Goal: Task Accomplishment & Management: Manage account settings

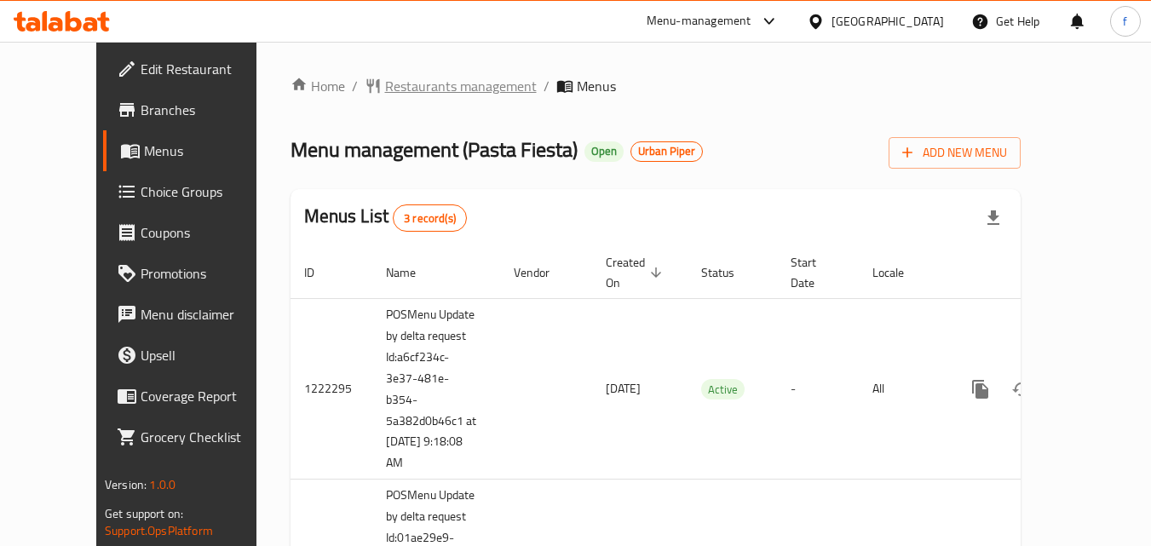
click at [386, 76] on span "Restaurants management" at bounding box center [461, 86] width 152 height 20
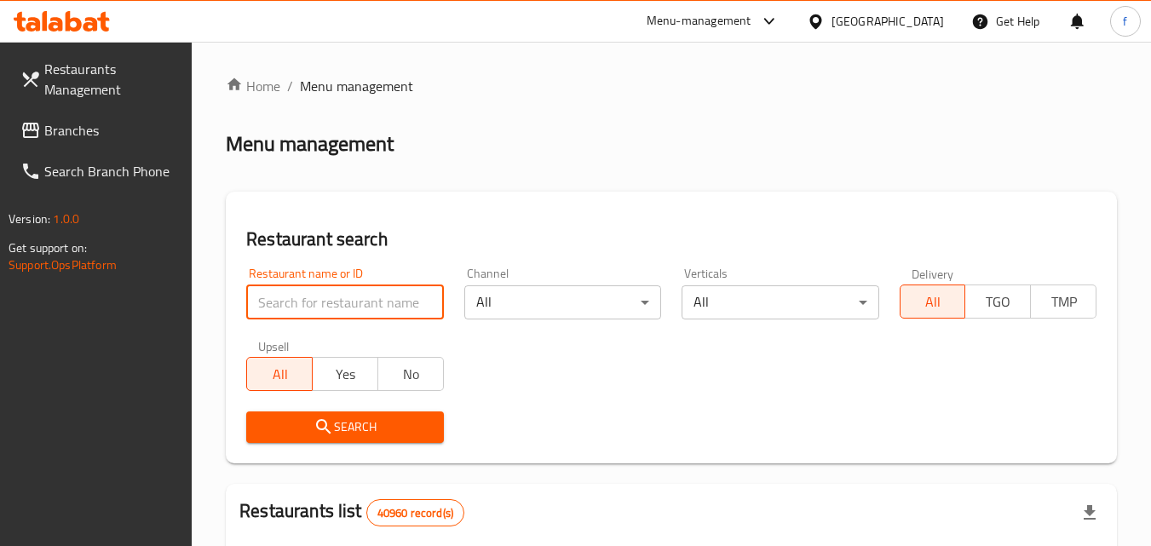
click at [296, 306] on input "search" at bounding box center [344, 302] width 197 height 34
paste input "633516"
type input "633516"
click button "Search" at bounding box center [344, 427] width 197 height 32
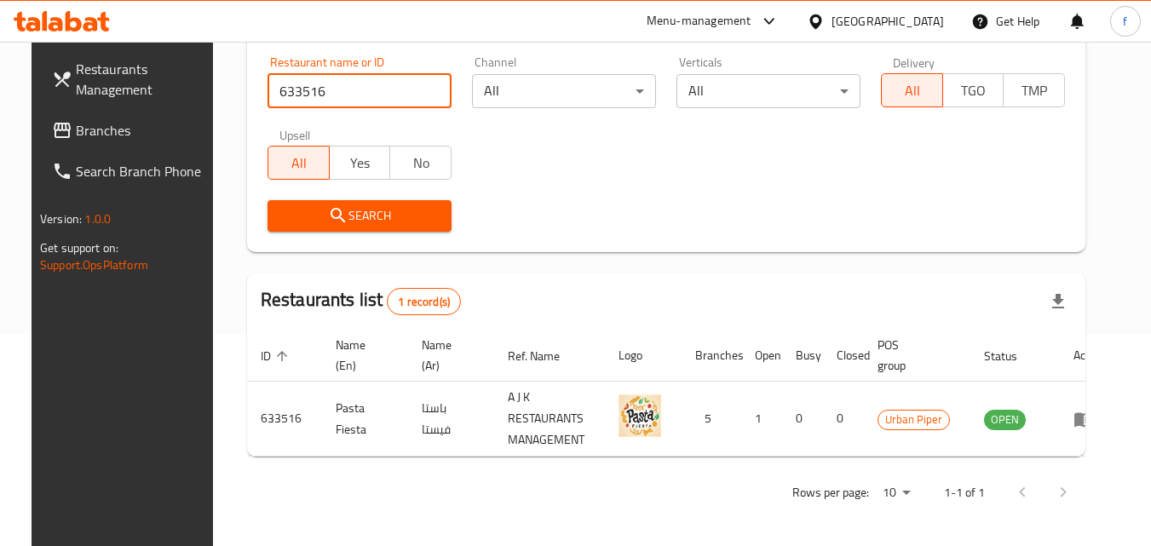
scroll to position [214, 0]
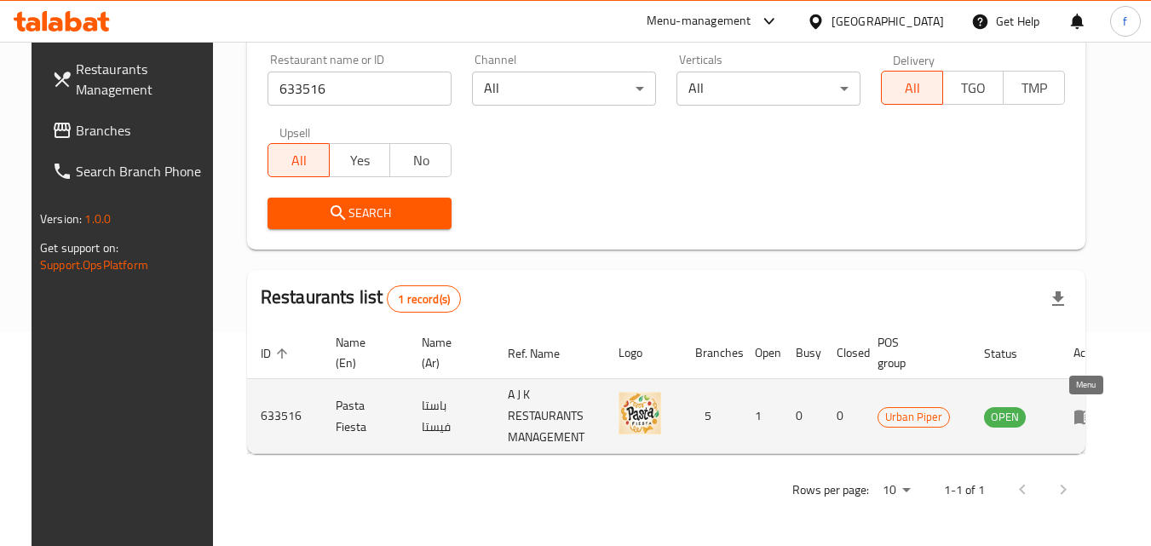
click at [1082, 422] on icon "enhanced table" at bounding box center [1083, 416] width 20 height 20
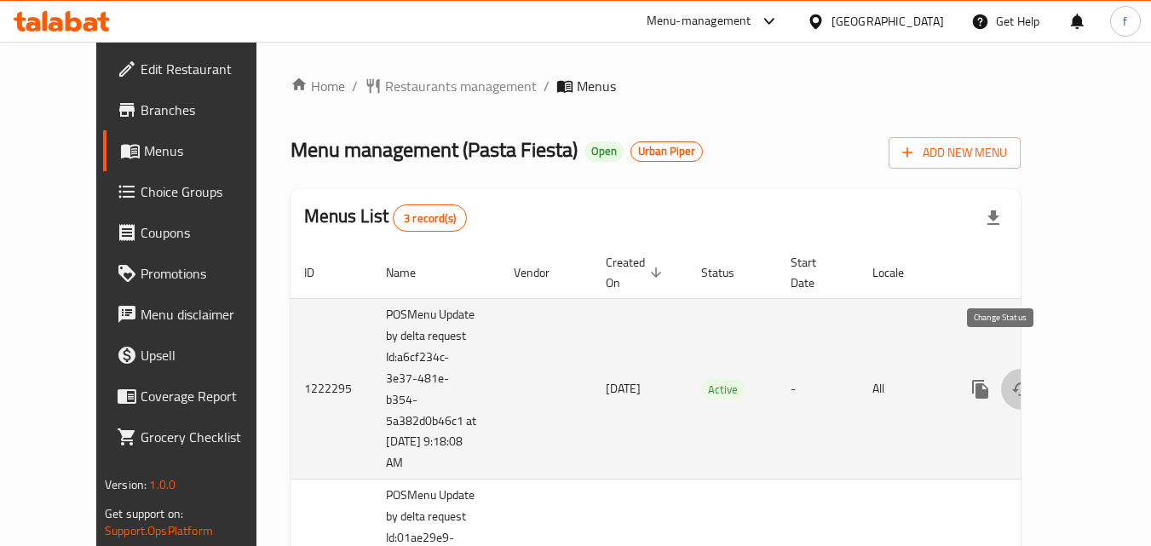
click at [1011, 379] on icon "enhanced table" at bounding box center [1021, 389] width 20 height 20
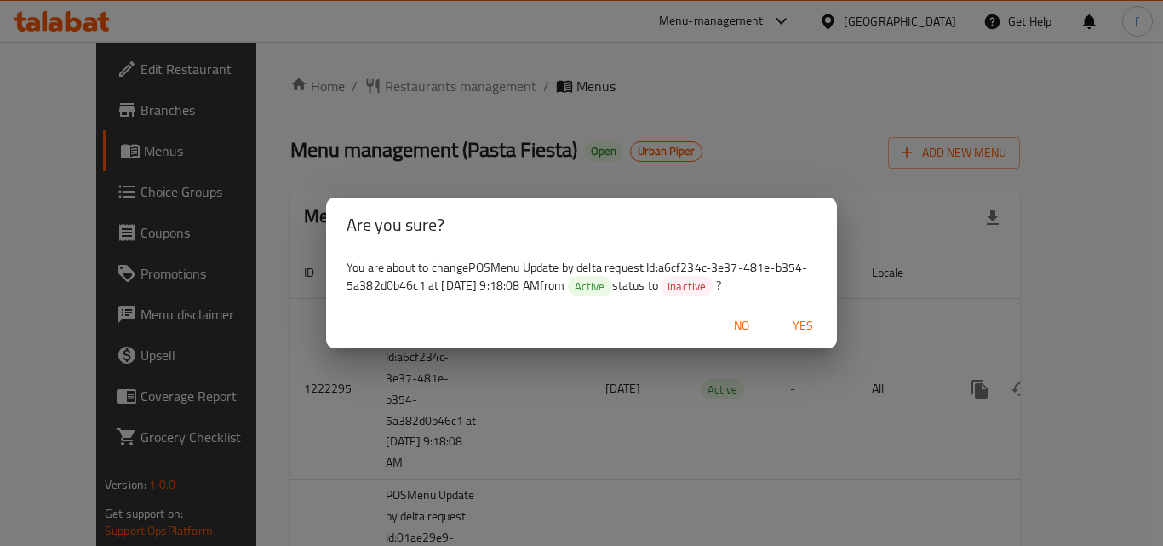
click at [735, 366] on div "Are you sure? You are about to change POSMenu Update by delta request Id:a6cf23…" at bounding box center [581, 273] width 1163 height 546
